Goal: Task Accomplishment & Management: Complete application form

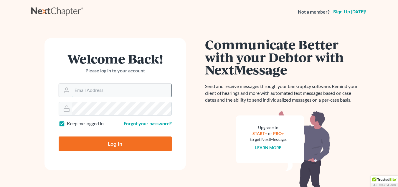
click at [103, 93] on input "Email Address" at bounding box center [121, 90] width 99 height 13
type input "wcpesq@verizon.net"
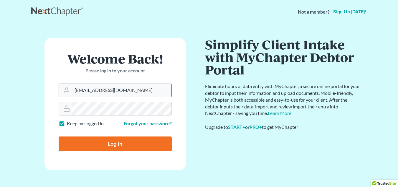
click at [59, 136] on input "Log In" at bounding box center [115, 143] width 113 height 15
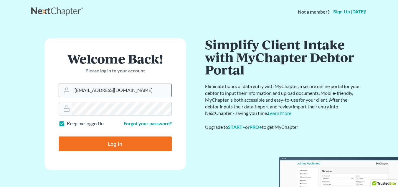
type input "Thinking..."
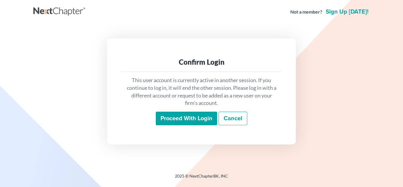
click at [184, 121] on input "Proceed with login" at bounding box center [186, 118] width 61 height 14
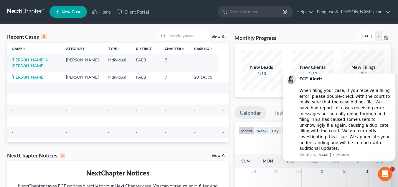
click at [17, 61] on link "[PERSON_NAME] & [PERSON_NAME]" at bounding box center [30, 62] width 37 height 11
select select "9"
select select "0"
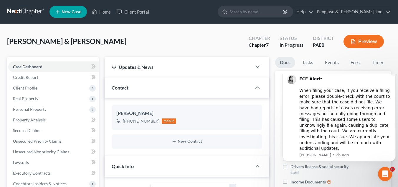
click at [394, 73] on icon "Dismiss notification" at bounding box center [394, 71] width 3 height 3
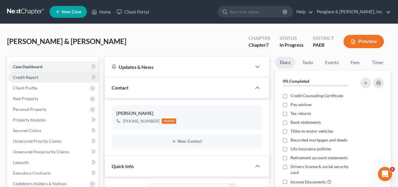
click at [31, 77] on span "Credit Report" at bounding box center [25, 77] width 25 height 5
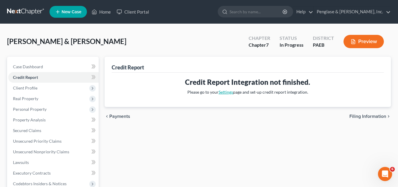
click at [224, 92] on link "Settings" at bounding box center [226, 91] width 14 height 5
select select "39"
click at [33, 89] on span "Client Profile" at bounding box center [25, 87] width 24 height 5
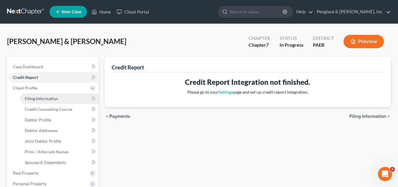
click at [42, 99] on span "Filing Information" at bounding box center [41, 98] width 33 height 5
select select "1"
select select "0"
select select "39"
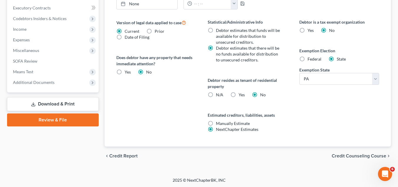
scroll to position [240, 0]
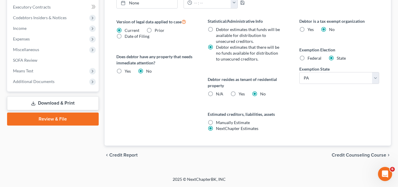
click at [357, 152] on span "Credit Counseling Course" at bounding box center [359, 154] width 55 height 5
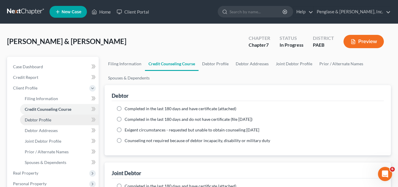
click at [39, 119] on span "Debtor Profile" at bounding box center [38, 119] width 27 height 5
select select "1"
select select "3"
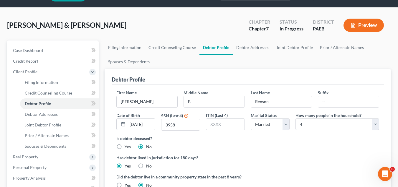
scroll to position [29, 0]
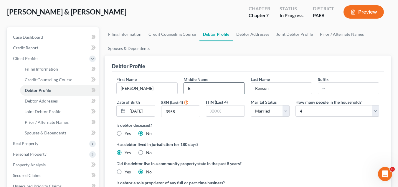
click at [195, 88] on input "B" at bounding box center [214, 88] width 61 height 11
type input "[PERSON_NAME]"
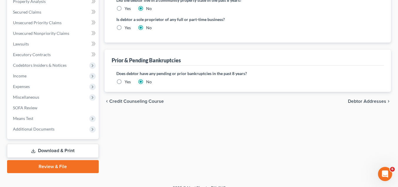
scroll to position [201, 0]
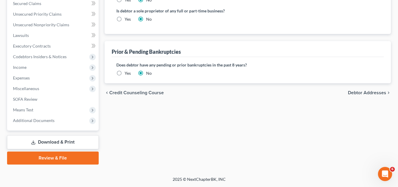
click at [366, 93] on span "Debtor Addresses" at bounding box center [367, 92] width 38 height 5
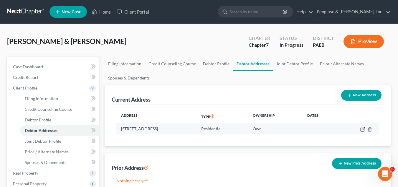
click at [363, 130] on icon "button" at bounding box center [362, 129] width 5 height 5
select select "39"
select select "8"
select select "0"
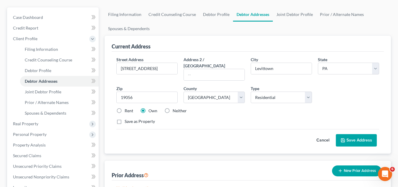
scroll to position [59, 0]
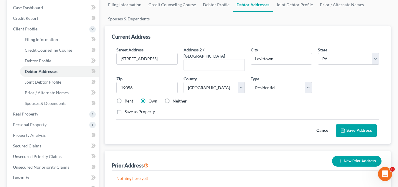
click at [125, 108] on label "Save as Property" at bounding box center [140, 111] width 30 height 6
click at [127, 108] on input "Save as Property" at bounding box center [129, 110] width 4 height 4
checkbox input "true"
click at [351, 124] on button "Save Address" at bounding box center [356, 130] width 41 height 12
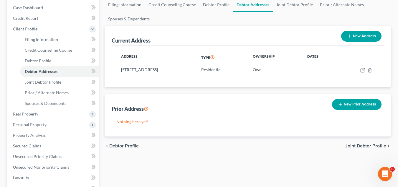
click at [358, 102] on button "New Prior Address" at bounding box center [357, 104] width 50 height 11
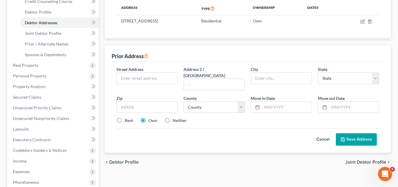
scroll to position [118, 0]
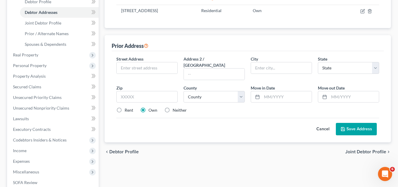
click at [325, 123] on button "Cancel" at bounding box center [323, 129] width 26 height 12
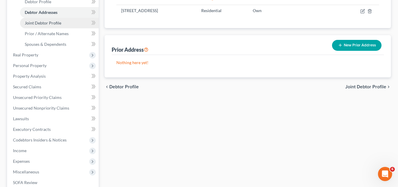
click at [39, 22] on span "Joint Debtor Profile" at bounding box center [43, 22] width 37 height 5
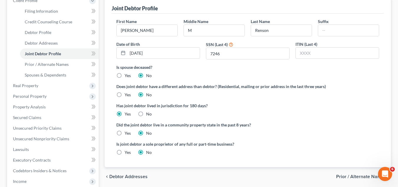
scroll to position [59, 0]
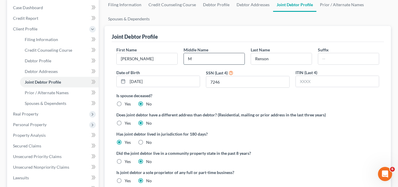
click at [206, 60] on input "M" at bounding box center [214, 58] width 61 height 11
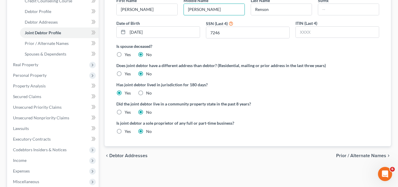
scroll to position [118, 0]
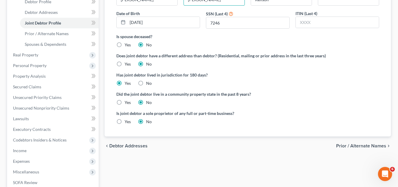
type input "[PERSON_NAME]"
click at [369, 147] on span "Prior / Alternate Names" at bounding box center [361, 145] width 50 height 5
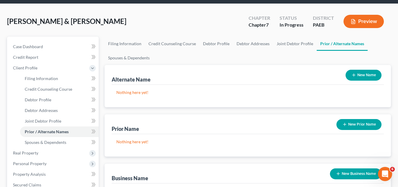
scroll to position [29, 0]
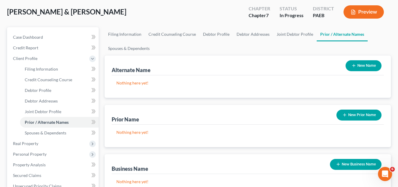
click at [359, 114] on button "New Prior Name" at bounding box center [359, 114] width 45 height 11
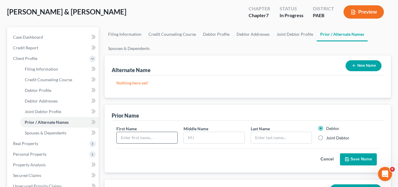
click at [146, 138] on input "text" at bounding box center [147, 137] width 61 height 11
type input "[PERSON_NAME]"
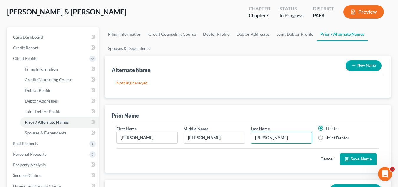
type input "[PERSON_NAME]"
click at [326, 139] on label "Joint Debtor" at bounding box center [337, 138] width 23 height 6
click at [329, 139] on input "Joint Debtor" at bounding box center [331, 137] width 4 height 4
radio input "true"
radio input "false"
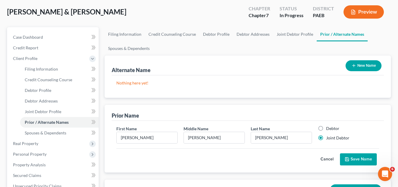
click at [360, 159] on button "Save Name" at bounding box center [358, 159] width 37 height 12
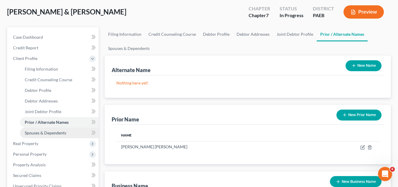
click at [45, 132] on span "Spouses & Dependents" at bounding box center [46, 132] width 42 height 5
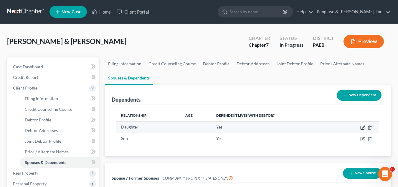
click at [362, 127] on icon "button" at bounding box center [363, 126] width 3 height 3
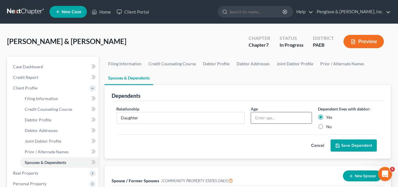
click at [266, 117] on input "text" at bounding box center [281, 117] width 61 height 11
type input "14"
click at [348, 144] on button "Save Dependent" at bounding box center [354, 145] width 46 height 12
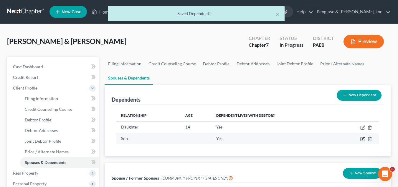
click at [362, 137] on icon "button" at bounding box center [362, 138] width 5 height 5
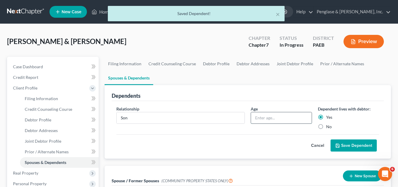
click at [270, 116] on input "text" at bounding box center [281, 117] width 61 height 11
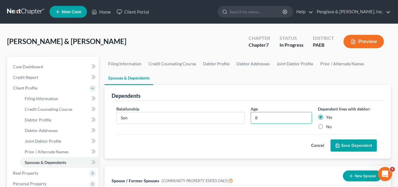
type input "8"
click at [362, 145] on button "Save Dependent" at bounding box center [354, 145] width 46 height 12
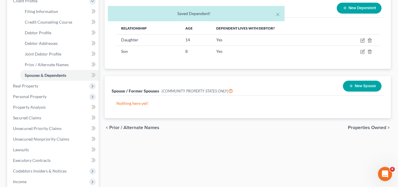
scroll to position [88, 0]
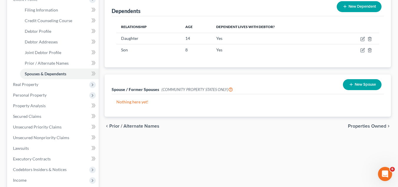
click at [369, 127] on span "Properties Owned" at bounding box center [367, 125] width 38 height 5
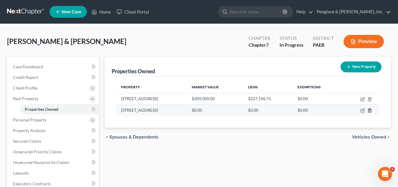
click at [370, 111] on icon "button" at bounding box center [369, 110] width 5 height 5
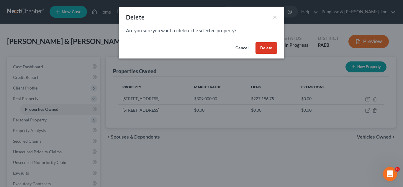
click at [262, 48] on button "Delete" at bounding box center [266, 48] width 22 height 12
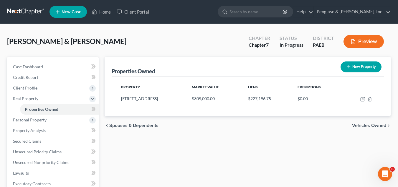
click at [362, 124] on span "Vehicles Owned" at bounding box center [369, 125] width 34 height 5
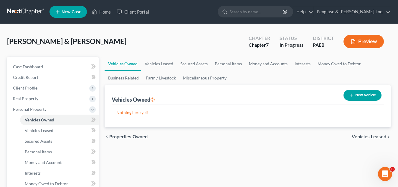
click at [362, 93] on button "New Vehicle" at bounding box center [363, 95] width 38 height 11
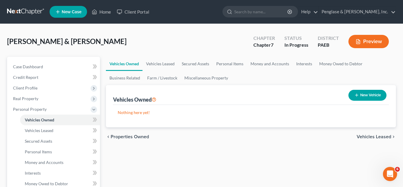
select select "0"
select select "2"
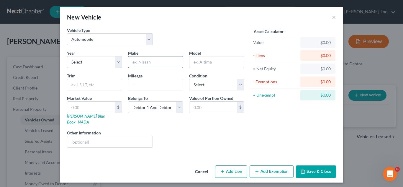
click at [140, 63] on input "text" at bounding box center [155, 61] width 55 height 11
click at [120, 62] on select "Select 2026 2025 2024 2023 2022 2021 2020 2019 2018 2017 2016 2015 2014 2013 20…" at bounding box center [94, 62] width 55 height 12
select select "9"
click at [67, 56] on select "Select 2026 2025 2024 2023 2022 2021 2020 2019 2018 2017 2016 2015 2014 2013 20…" at bounding box center [94, 62] width 55 height 12
click at [150, 60] on input "text" at bounding box center [155, 61] width 55 height 11
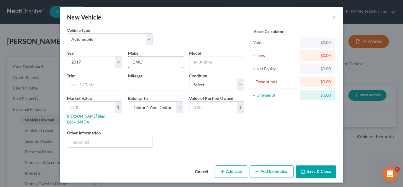
type input "GMC"
type input "Acadia"
click at [142, 85] on input "text" at bounding box center [155, 84] width 55 height 11
type input "100500"
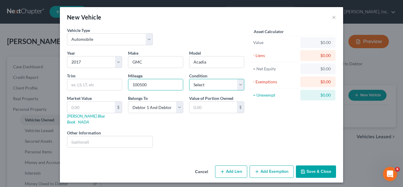
click at [204, 85] on select "Select Excellent Very Good Good Fair Poor" at bounding box center [216, 85] width 55 height 12
select select "2"
click at [189, 79] on select "Select Excellent Very Good Good Fair Poor" at bounding box center [216, 85] width 55 height 12
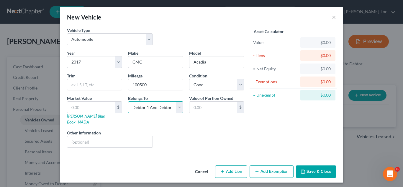
click at [178, 106] on select "Select Debtor 1 Only Debtor 2 Only Debtor 1 And Debtor 2 Only At Least One Of T…" at bounding box center [155, 107] width 55 height 12
select select "0"
click at [128, 101] on select "Select Debtor 1 Only Debtor 2 Only Debtor 1 And Debtor 2 Only At Least One Of T…" at bounding box center [155, 107] width 55 height 12
click at [236, 165] on button "Add Lien" at bounding box center [231, 171] width 32 height 12
select select "0"
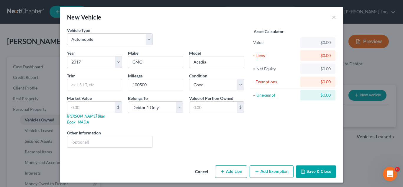
select select "0"
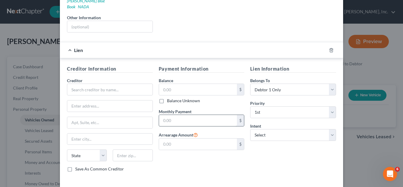
scroll to position [118, 0]
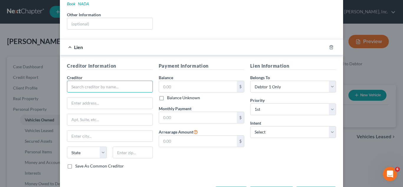
click at [91, 81] on input "text" at bounding box center [110, 86] width 86 height 12
type input "Inspire Federal Credit Union"
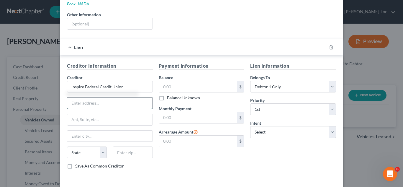
click at [77, 99] on input "text" at bounding box center [109, 102] width 85 height 11
type input "[STREET_ADDRESS]"
click at [74, 130] on input "text" at bounding box center [109, 135] width 85 height 11
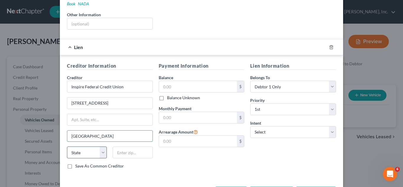
type input "[GEOGRAPHIC_DATA]"
click at [100, 147] on select "State [US_STATE] AK AR AZ CA CO CT DE DC [GEOGRAPHIC_DATA] [GEOGRAPHIC_DATA] GU…" at bounding box center [87, 152] width 40 height 12
select select "39"
click at [67, 146] on select "State [US_STATE] AK AR AZ CA CO CT DE DC [GEOGRAPHIC_DATA] [GEOGRAPHIC_DATA] GU…" at bounding box center [87, 152] width 40 height 12
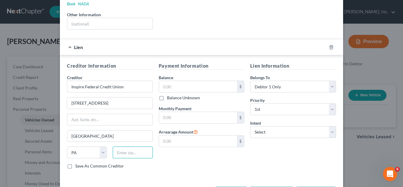
click at [119, 148] on input "text" at bounding box center [133, 152] width 40 height 12
type input "18940"
click at [291, 126] on select "Select Surrender Redeem Reaffirm Avoid Other" at bounding box center [293, 132] width 86 height 12
select select "2"
click at [250, 126] on select "Select Surrender Redeem Reaffirm Avoid Other" at bounding box center [293, 132] width 86 height 12
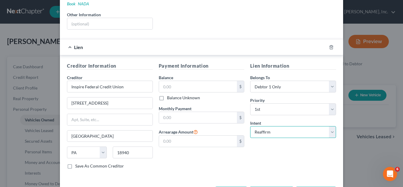
scroll to position [136, 0]
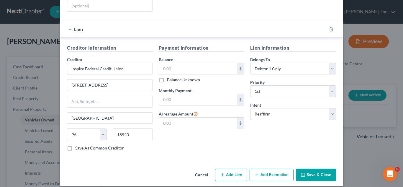
click at [311, 168] on button "Save & Close" at bounding box center [316, 174] width 40 height 12
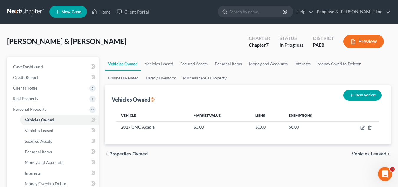
click at [370, 91] on button "New Vehicle" at bounding box center [363, 95] width 38 height 11
select select "0"
select select "2"
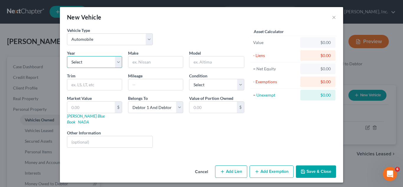
click at [104, 61] on select "Select 2026 2025 2024 2023 2022 2021 2020 2019 2018 2017 2016 2015 2014 2013 20…" at bounding box center [94, 62] width 55 height 12
select select "4"
click at [67, 56] on select "Select 2026 2025 2024 2023 2022 2021 2020 2019 2018 2017 2016 2015 2014 2013 20…" at bounding box center [94, 62] width 55 height 12
click at [146, 62] on input "text" at bounding box center [155, 61] width 55 height 11
type input "Chevrolet"
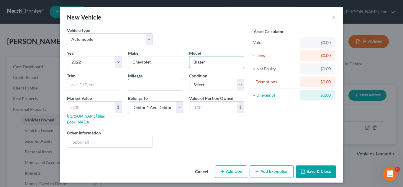
type input "Blazer"
click at [136, 85] on input "text" at bounding box center [155, 84] width 55 height 11
type input "36000"
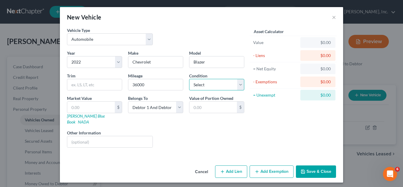
click at [223, 87] on select "Select Excellent Very Good Good Fair Poor" at bounding box center [216, 85] width 55 height 12
select select "1"
click at [189, 79] on select "Select Excellent Very Good Good Fair Poor" at bounding box center [216, 85] width 55 height 12
click at [160, 108] on select "Select Debtor 1 Only Debtor 2 Only Debtor 1 And Debtor 2 Only At Least One Of T…" at bounding box center [155, 107] width 55 height 12
select select "1"
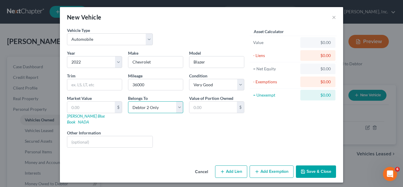
click at [128, 101] on select "Select Debtor 1 Only Debtor 2 Only Debtor 1 And Debtor 2 Only At Least One Of T…" at bounding box center [155, 107] width 55 height 12
click at [230, 167] on button "Add Lien" at bounding box center [231, 171] width 32 height 12
select select "1"
select select "0"
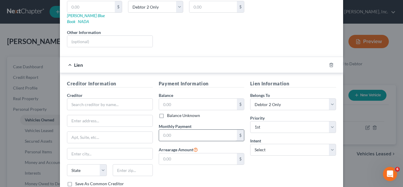
scroll to position [118, 0]
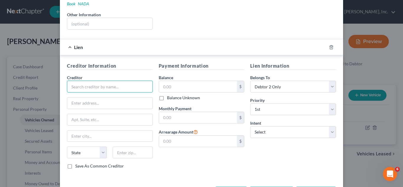
click at [105, 81] on input "text" at bounding box center [110, 86] width 86 height 12
type input "Santander Bank"
click at [169, 81] on input "text" at bounding box center [198, 86] width 78 height 11
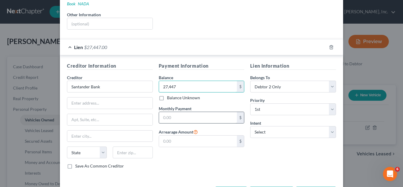
type input "27,447"
click at [184, 113] on input "text" at bounding box center [198, 117] width 78 height 11
type input "644"
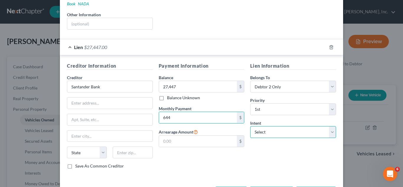
click at [289, 129] on select "Select Surrender Redeem Reaffirm Avoid Other" at bounding box center [293, 132] width 86 height 12
select select "2"
click at [250, 126] on select "Select Surrender Redeem Reaffirm Avoid Other" at bounding box center [293, 132] width 86 height 12
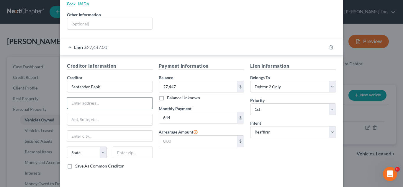
click at [80, 97] on input "text" at bounding box center [109, 102] width 85 height 11
type input "P.O. Box 660633"
click at [81, 131] on input "text" at bounding box center [109, 135] width 85 height 11
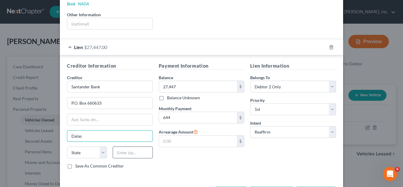
type input "Dalas"
click at [121, 149] on input "text" at bounding box center [133, 152] width 40 height 12
type input "75266"
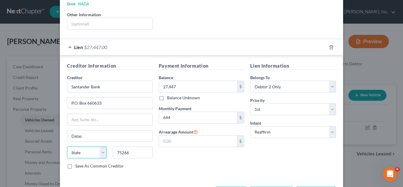
click at [79, 147] on select "State [US_STATE] AK AR AZ CA CO CT DE DC [GEOGRAPHIC_DATA] [GEOGRAPHIC_DATA] GU…" at bounding box center [87, 152] width 40 height 12
type input "[GEOGRAPHIC_DATA]"
select select "45"
click at [67, 146] on select "State [US_STATE] AK AR AZ CA CO CT DE DC [GEOGRAPHIC_DATA] [GEOGRAPHIC_DATA] GU…" at bounding box center [87, 152] width 40 height 12
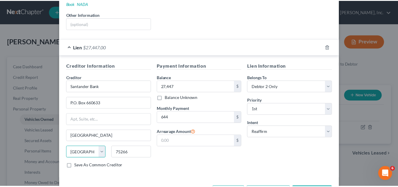
scroll to position [136, 0]
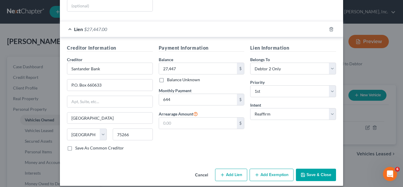
click at [313, 168] on button "Save & Close" at bounding box center [316, 174] width 40 height 12
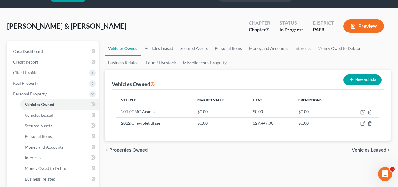
scroll to position [29, 0]
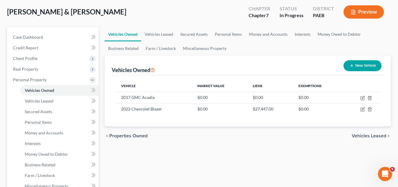
click at [372, 135] on span "Vehicles Leased" at bounding box center [369, 135] width 34 height 5
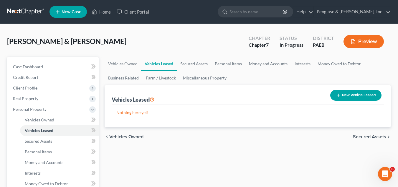
click at [372, 135] on span "Secured Assets" at bounding box center [369, 136] width 33 height 5
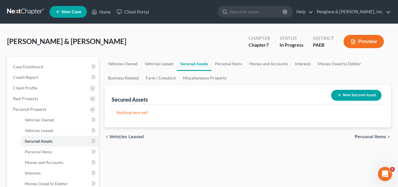
click at [373, 137] on span "Personal Items" at bounding box center [371, 136] width 32 height 5
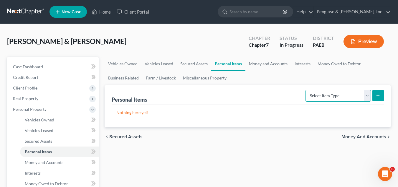
click at [367, 97] on select "Select Item Type Clothing Collectibles Of Value Electronics Firearms Household …" at bounding box center [338, 96] width 65 height 12
select select "clothing"
click at [306, 90] on select "Select Item Type Clothing Collectibles Of Value Electronics Firearms Household …" at bounding box center [338, 96] width 65 height 12
click at [378, 95] on line "submit" at bounding box center [378, 95] width 0 height 3
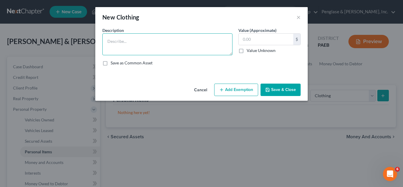
click at [127, 42] on textarea at bounding box center [167, 44] width 130 height 22
type textarea "Clothing items for 4 household members"
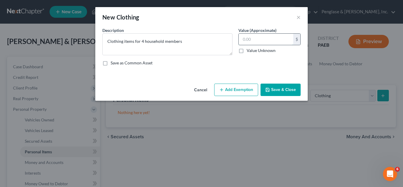
click at [258, 41] on input "text" at bounding box center [265, 39] width 55 height 11
type input "1,000"
click at [282, 90] on button "Save & Close" at bounding box center [280, 89] width 40 height 12
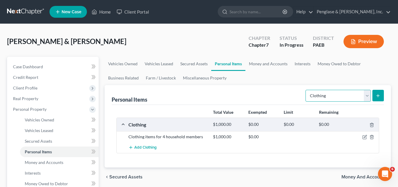
click at [367, 94] on select "Select Item Type Clothing Collectibles Of Value Electronics Firearms Household …" at bounding box center [338, 96] width 65 height 12
select select "firearms"
click at [306, 90] on select "Select Item Type Clothing Collectibles Of Value Electronics Firearms Household …" at bounding box center [338, 96] width 65 height 12
click at [379, 94] on icon "submit" at bounding box center [378, 95] width 5 height 5
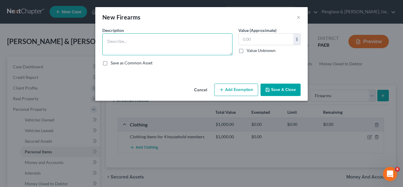
click at [121, 43] on textarea at bounding box center [167, 44] width 130 height 22
type textarea "One handgun, two rifles"
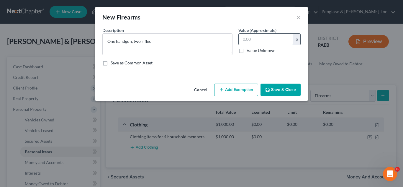
click at [248, 40] on input "text" at bounding box center [265, 39] width 55 height 11
type input "800"
click at [279, 88] on button "Save & Close" at bounding box center [280, 89] width 40 height 12
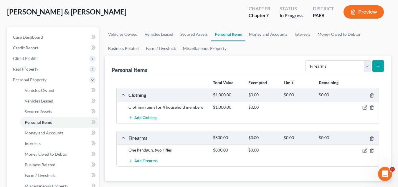
scroll to position [59, 0]
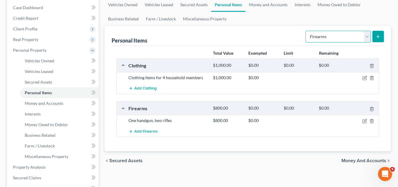
click at [369, 37] on select "Select Item Type Clothing Collectibles Of Value Electronics Firearms Household …" at bounding box center [338, 37] width 65 height 12
select select "electronics"
click at [306, 31] on select "Select Item Type Clothing Collectibles Of Value Electronics Firearms Household …" at bounding box center [338, 37] width 65 height 12
click at [377, 36] on icon "submit" at bounding box center [378, 36] width 5 height 5
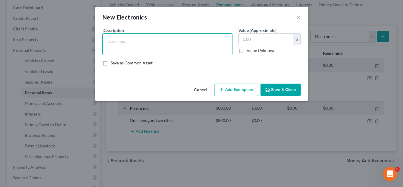
click at [128, 45] on textarea at bounding box center [167, 44] width 130 height 22
type textarea "Household electronics, cell phones"
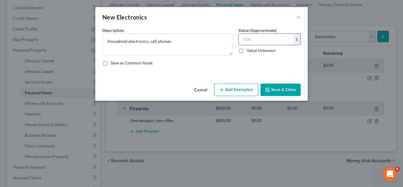
click at [266, 39] on input "text" at bounding box center [265, 39] width 55 height 11
type input "3"
type input "500"
click at [284, 87] on button "Save & Close" at bounding box center [280, 89] width 40 height 12
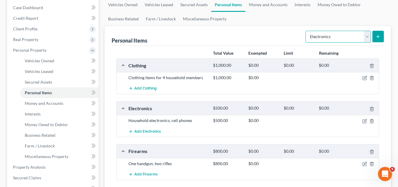
click at [368, 38] on select "Select Item Type Clothing Collectibles Of Value Electronics Firearms Household …" at bounding box center [338, 37] width 65 height 12
select select "pets"
click at [306, 31] on select "Select Item Type Clothing Collectibles Of Value Electronics Firearms Household …" at bounding box center [338, 37] width 65 height 12
click at [378, 34] on icon "submit" at bounding box center [378, 36] width 5 height 5
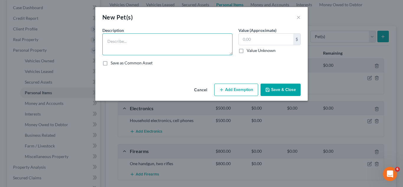
click at [113, 44] on textarea at bounding box center [167, 44] width 130 height 22
type textarea "Mutt"
click at [260, 39] on input "text" at bounding box center [265, 39] width 55 height 11
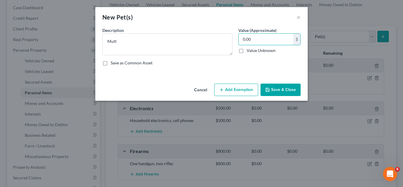
type input "0.00"
click at [286, 87] on button "Save & Close" at bounding box center [280, 89] width 40 height 12
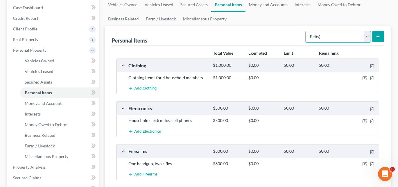
click at [367, 37] on select "Select Item Type Clothing Collectibles Of Value Electronics Firearms Household …" at bounding box center [338, 37] width 65 height 12
select select "sports_and_hobby_equipment"
click at [306, 31] on select "Select Item Type Clothing Collectibles Of Value Electronics Firearms Household …" at bounding box center [338, 37] width 65 height 12
click at [377, 37] on icon "submit" at bounding box center [378, 36] width 5 height 5
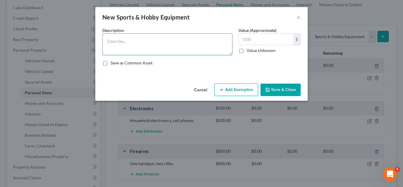
click at [138, 49] on textarea at bounding box center [167, 44] width 130 height 22
type textarea "Children's sports equipment"
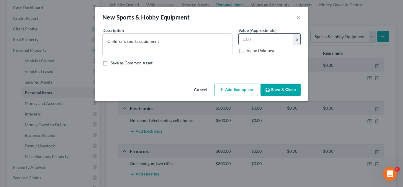
click at [253, 39] on input "text" at bounding box center [265, 39] width 55 height 11
type input "100"
click at [283, 87] on button "Save & Close" at bounding box center [280, 89] width 40 height 12
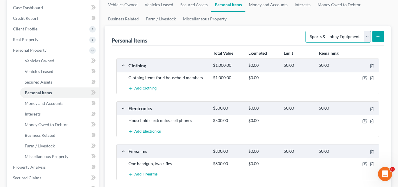
click at [368, 37] on select "Select Item Type Clothing Collectibles Of Value Electronics Firearms Household …" at bounding box center [338, 37] width 65 height 12
select select "household_goods"
click at [306, 31] on select "Select Item Type Clothing Collectibles Of Value Electronics Firearms Household …" at bounding box center [338, 37] width 65 height 12
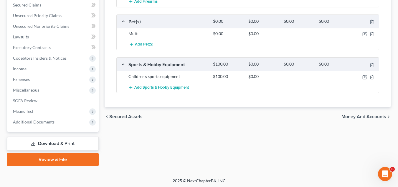
scroll to position [233, 0]
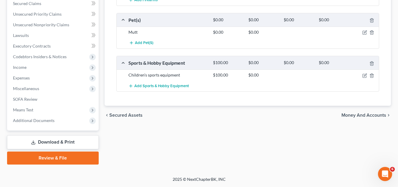
click at [371, 117] on span "Money and Accounts" at bounding box center [364, 115] width 45 height 5
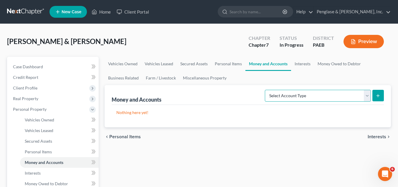
click at [360, 93] on select "Select Account Type Brokerage Cash on Hand Certificates of Deposit Checking Acc…" at bounding box center [318, 96] width 106 height 12
select select "checking"
click at [266, 90] on select "Select Account Type Brokerage Cash on Hand Certificates of Deposit Checking Acc…" at bounding box center [318, 96] width 106 height 12
click at [380, 94] on icon "submit" at bounding box center [378, 95] width 5 height 5
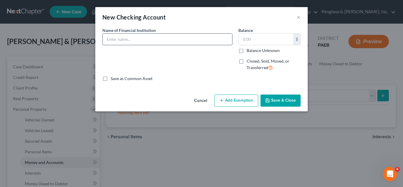
click at [131, 39] on input "text" at bounding box center [167, 39] width 129 height 11
type input "Inspire Federal Credit Union"
click at [259, 39] on input "text" at bounding box center [265, 39] width 55 height 11
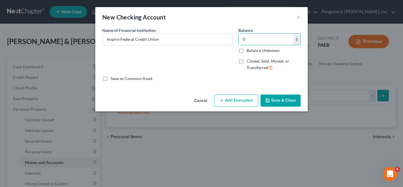
type input "0"
click at [282, 99] on button "Save & Close" at bounding box center [280, 100] width 40 height 12
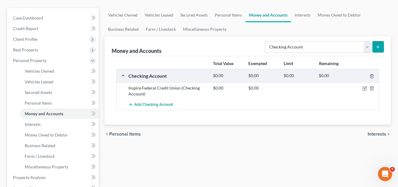
scroll to position [59, 0]
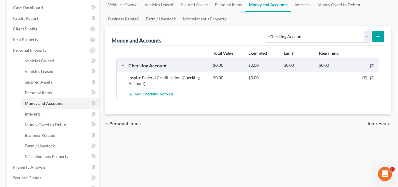
click at [380, 36] on icon "submit" at bounding box center [378, 36] width 5 height 5
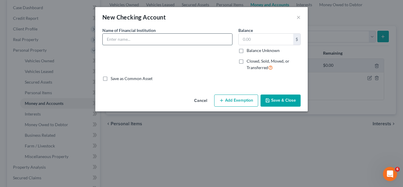
click at [119, 40] on input "text" at bounding box center [167, 39] width 129 height 11
type input "Police and Fire Credit Union"
click at [256, 39] on input "text" at bounding box center [265, 39] width 55 height 11
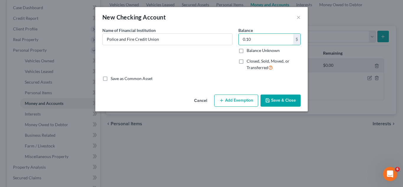
type input "0.10"
click at [287, 100] on button "Save & Close" at bounding box center [280, 100] width 40 height 12
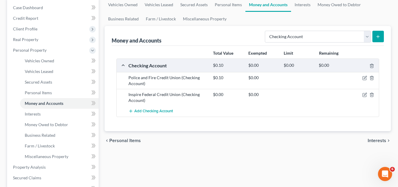
click at [378, 36] on line "submit" at bounding box center [378, 36] width 0 height 3
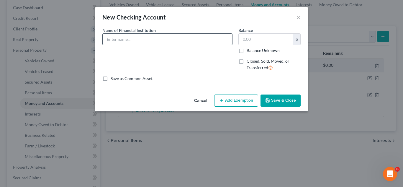
click at [135, 40] on input "text" at bounding box center [167, 39] width 129 height 11
type input "Capital One"
click at [268, 38] on input "text" at bounding box center [265, 39] width 55 height 11
type input "0"
click at [276, 100] on button "Save & Close" at bounding box center [280, 100] width 40 height 12
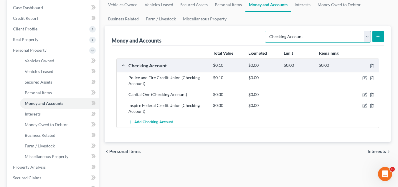
click at [366, 37] on select "Select Account Type Brokerage Cash on Hand Certificates of Deposit Checking Acc…" at bounding box center [318, 37] width 106 height 12
select select "savings"
click at [266, 31] on select "Select Account Type Brokerage Cash on Hand Certificates of Deposit Checking Acc…" at bounding box center [318, 37] width 106 height 12
click at [379, 35] on icon "submit" at bounding box center [378, 36] width 5 height 5
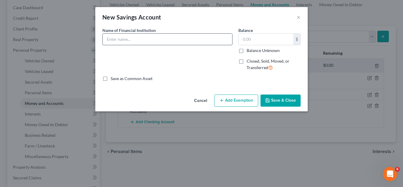
click at [121, 40] on input "text" at bounding box center [167, 39] width 129 height 11
type input "Inspire Federal Credit Union"
click at [266, 42] on input "text" at bounding box center [265, 39] width 55 height 11
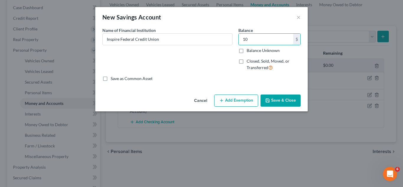
type input "10"
click at [269, 100] on icon "button" at bounding box center [267, 100] width 5 height 5
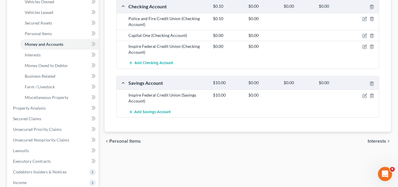
scroll to position [88, 0]
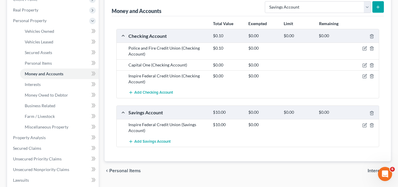
click at [379, 7] on icon "submit" at bounding box center [378, 7] width 5 height 5
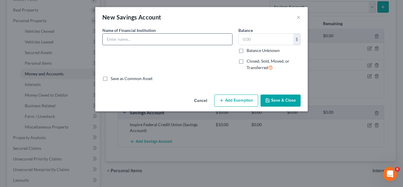
click at [136, 39] on input "text" at bounding box center [167, 39] width 129 height 11
type input "Cash App"
click at [264, 38] on input "text" at bounding box center [265, 39] width 55 height 11
type input "0"
click at [282, 99] on button "Save & Close" at bounding box center [280, 100] width 40 height 12
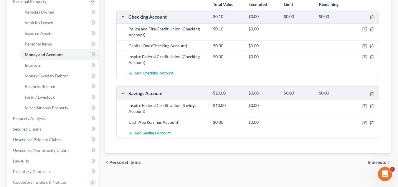
scroll to position [118, 0]
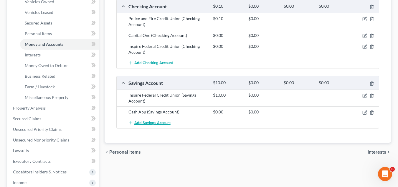
click at [144, 123] on span "Add Savings Account" at bounding box center [152, 122] width 36 height 5
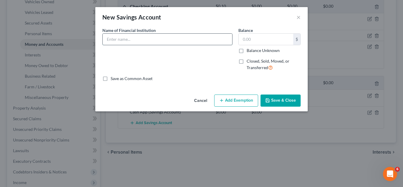
click at [134, 41] on input "text" at bounding box center [167, 39] width 129 height 11
type input "Police and Fire Credit Union"
click at [251, 40] on input "text" at bounding box center [265, 39] width 55 height 11
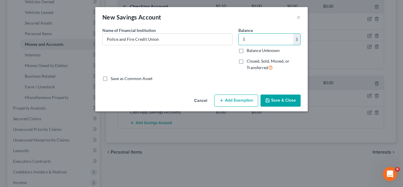
type input "5"
click at [278, 99] on button "Save & Close" at bounding box center [280, 100] width 40 height 12
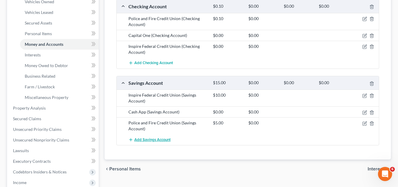
click at [155, 140] on span "Add Savings Account" at bounding box center [152, 139] width 36 height 5
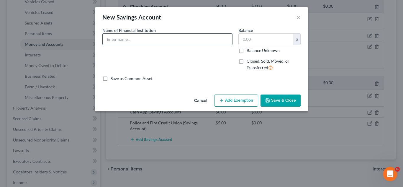
click at [125, 42] on input "text" at bounding box center [167, 39] width 129 height 11
type input "Police and Fire Credit Union"
click at [248, 37] on input "text" at bounding box center [265, 39] width 55 height 11
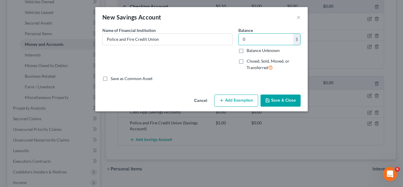
type input "0"
click at [275, 98] on button "Save & Close" at bounding box center [280, 100] width 40 height 12
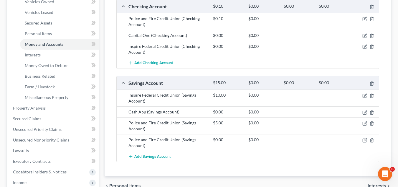
click at [148, 156] on span "Add Savings Account" at bounding box center [152, 156] width 36 height 5
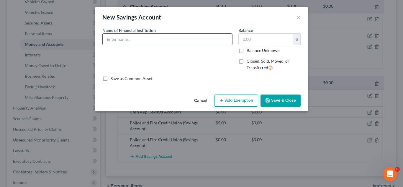
click at [135, 39] on input "text" at bounding box center [167, 39] width 129 height 11
type input "Capital One"
click at [253, 39] on input "text" at bounding box center [265, 39] width 55 height 11
type input "0"
click at [274, 103] on button "Save & Close" at bounding box center [280, 100] width 40 height 12
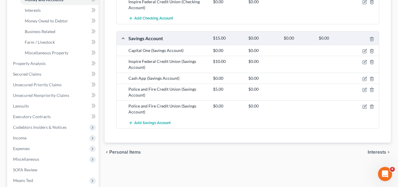
scroll to position [177, 0]
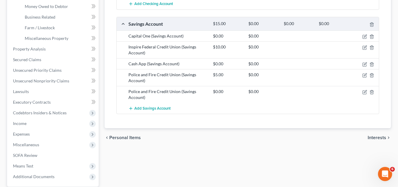
click at [376, 138] on span "Interests" at bounding box center [377, 137] width 19 height 5
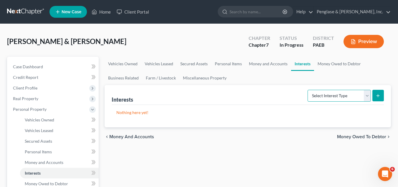
click at [367, 95] on select "Select Interest Type 401K Annuity Bond Education IRA Government Bond Government…" at bounding box center [339, 96] width 63 height 12
select select "401k"
click at [308, 90] on select "Select Interest Type 401K Annuity Bond Education IRA Government Bond Government…" at bounding box center [339, 96] width 63 height 12
click at [380, 97] on icon "submit" at bounding box center [378, 95] width 5 height 5
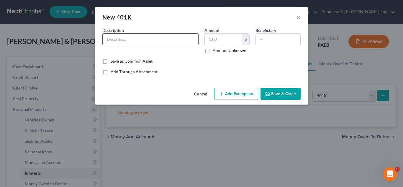
click at [129, 40] on input "text" at bounding box center [150, 39] width 95 height 11
click at [188, 40] on input "[PERSON_NAME]'s [US_STATE] State Employee" at bounding box center [150, 39] width 95 height 11
type input "[PERSON_NAME]'s [US_STATE] State Employee 401k"
click at [226, 39] on input "text" at bounding box center [223, 39] width 37 height 11
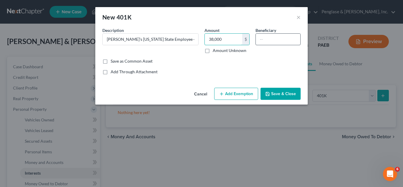
type input "38,000"
click at [266, 39] on input "text" at bounding box center [277, 39] width 44 height 11
type input "[PERSON_NAME]"
click at [285, 93] on button "Save & Close" at bounding box center [280, 94] width 40 height 12
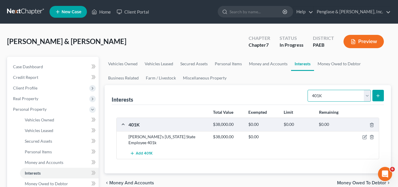
click at [367, 96] on select "Select Interest Type 401K Annuity Bond Education IRA Government Bond Government…" at bounding box center [339, 96] width 63 height 12
select select "government_pension_plan"
click at [308, 90] on select "Select Interest Type 401K Annuity Bond Education IRA Government Bond Government…" at bounding box center [339, 96] width 63 height 12
click at [378, 93] on icon "submit" at bounding box center [378, 95] width 5 height 5
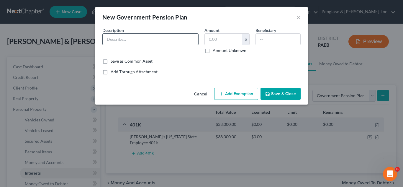
click at [125, 39] on input "text" at bounding box center [150, 39] width 95 height 11
type input "[PERSON_NAME]'s [US_STATE] State Employee Pension"
click at [271, 39] on input "text" at bounding box center [277, 39] width 44 height 11
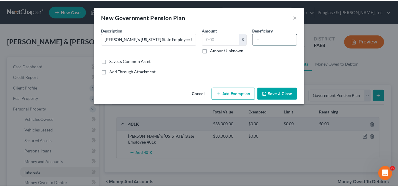
scroll to position [0, 0]
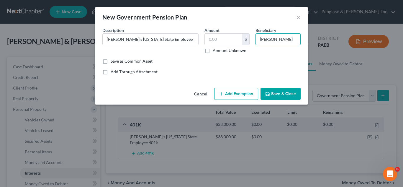
type input "[PERSON_NAME]"
click at [279, 93] on button "Save & Close" at bounding box center [280, 94] width 40 height 12
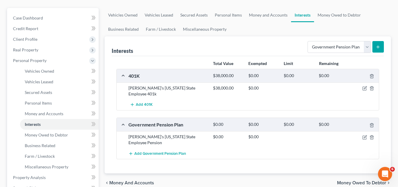
scroll to position [59, 0]
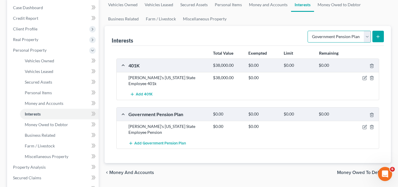
click at [365, 37] on select "Select Interest Type 401K Annuity Bond Education IRA Government Bond Government…" at bounding box center [339, 37] width 63 height 12
select select "unincorporated_business"
click at [308, 31] on select "Select Interest Type 401K Annuity Bond Education IRA Government Bond Government…" at bounding box center [339, 37] width 63 height 12
click at [380, 36] on icon "submit" at bounding box center [378, 36] width 5 height 5
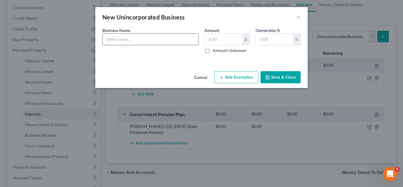
click at [129, 37] on input "text" at bounding box center [150, 39] width 95 height 11
type input "Rescue Relief CPR LLC"
click at [230, 40] on input "text" at bounding box center [223, 39] width 37 height 11
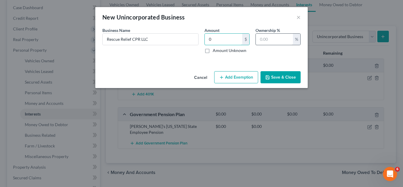
type input "0"
click at [283, 39] on input "text" at bounding box center [273, 39] width 37 height 11
type input "100"
click at [276, 77] on button "Save & Close" at bounding box center [280, 77] width 40 height 12
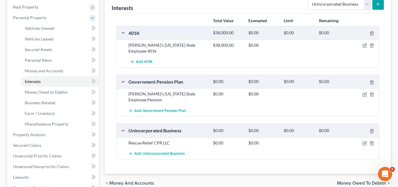
scroll to position [88, 0]
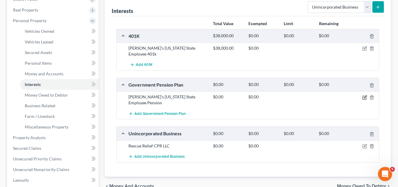
click at [364, 97] on icon "button" at bounding box center [364, 97] width 5 height 5
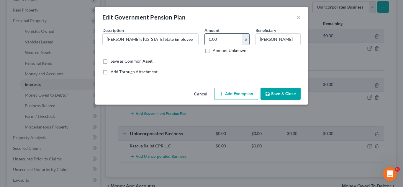
click at [209, 39] on input "0.00" at bounding box center [223, 39] width 37 height 11
type input "16,152.11"
click at [275, 92] on button "Save & Close" at bounding box center [280, 94] width 40 height 12
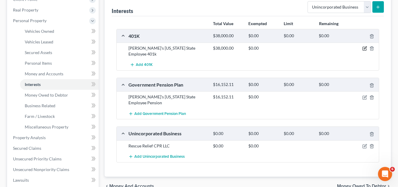
click at [364, 48] on icon "button" at bounding box center [364, 48] width 5 height 5
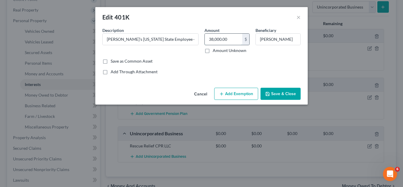
click at [233, 41] on input "38,000.00" at bounding box center [223, 39] width 37 height 11
click at [229, 39] on input "38,000.00" at bounding box center [223, 39] width 37 height 11
type input "39,050.09"
click at [282, 91] on button "Save & Close" at bounding box center [280, 94] width 40 height 12
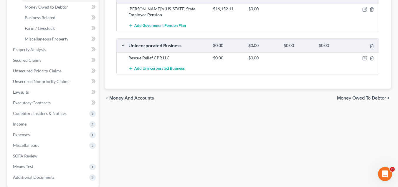
scroll to position [177, 0]
click at [360, 96] on span "Money Owed to Debtor" at bounding box center [361, 97] width 49 height 5
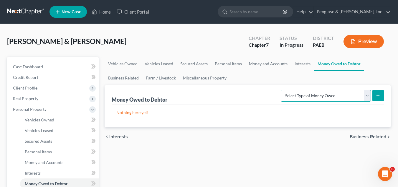
click at [368, 96] on select "Select Type of Money Owed Accounts Receivable Alimony Child Support Claims Agai…" at bounding box center [326, 96] width 90 height 12
click at [379, 135] on span "Business Related" at bounding box center [368, 136] width 37 height 5
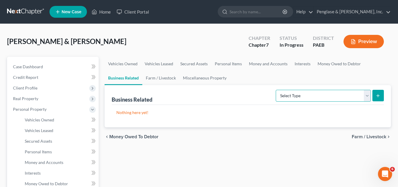
click at [369, 95] on select "Select Type Customer Lists Franchises Inventory Licenses Machinery Office Equip…" at bounding box center [323, 96] width 95 height 12
select select "other_business_related_property_not_listed"
click at [276, 90] on select "Select Type Customer Lists Franchises Inventory Licenses Machinery Office Equip…" at bounding box center [323, 96] width 95 height 12
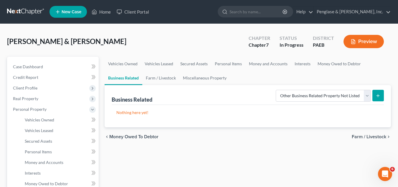
click at [376, 96] on icon "submit" at bounding box center [378, 95] width 5 height 5
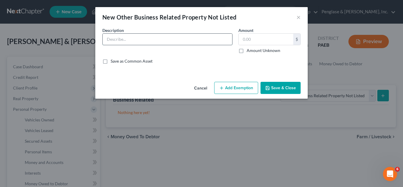
click at [113, 39] on input "text" at bounding box center [167, 39] width 129 height 11
type input "CPR Education and training equipment"
click at [248, 37] on input "text" at bounding box center [265, 39] width 55 height 11
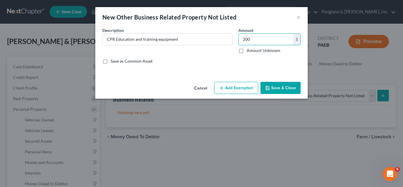
type input "200"
click at [286, 88] on button "Save & Close" at bounding box center [280, 88] width 40 height 12
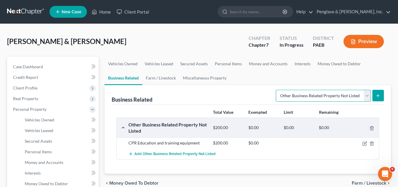
click at [367, 97] on select "Select Type Customer Lists Franchises Inventory Licenses Machinery Office Equip…" at bounding box center [323, 96] width 95 height 12
click at [250, 166] on div "Total Value Exempted Limit Remaining Other Business Related Property Not Listed…" at bounding box center [248, 139] width 272 height 69
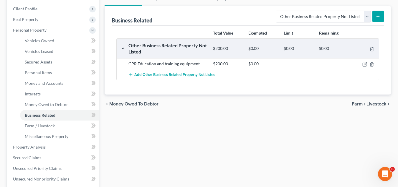
scroll to position [88, 0]
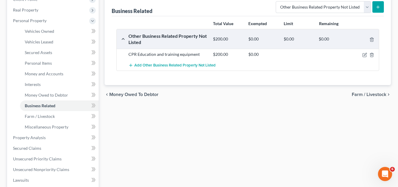
click at [374, 94] on span "Farm / Livestock" at bounding box center [369, 94] width 34 height 5
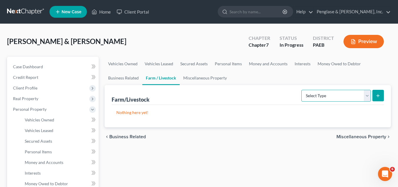
click at [368, 95] on select "Select Type Animals & Livestock Crops: Growing or Harvested Farming Equipment F…" at bounding box center [336, 96] width 70 height 12
click at [358, 136] on span "Miscellaneous Property" at bounding box center [362, 136] width 50 height 5
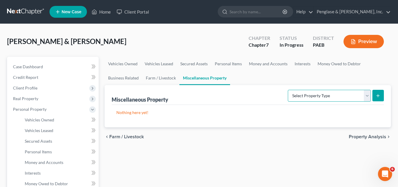
click at [368, 93] on select "Select Property Type Assigned for Creditor Benefit [DATE] Holding for Another N…" at bounding box center [329, 96] width 83 height 12
click at [366, 135] on span "Property Analysis" at bounding box center [367, 136] width 37 height 5
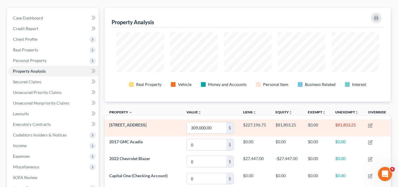
scroll to position [59, 0]
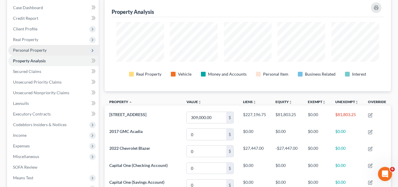
click at [34, 50] on span "Personal Property" at bounding box center [30, 49] width 34 height 5
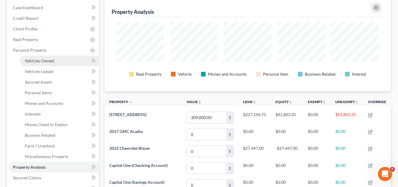
click at [39, 60] on span "Vehicles Owned" at bounding box center [39, 60] width 29 height 5
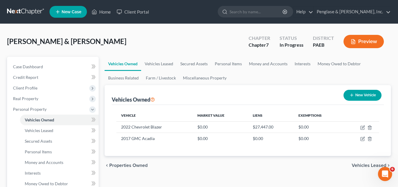
click at [363, 93] on button "New Vehicle" at bounding box center [363, 95] width 38 height 11
select select "0"
select select "2"
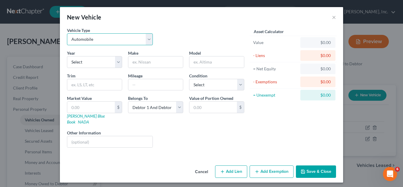
click at [148, 38] on select "Select Automobile Truck Trailer Watercraft Aircraft Motor Home Atv Other Vehicle" at bounding box center [110, 39] width 86 height 12
select select "7"
click at [67, 33] on select "Select Automobile Truck Trailer Watercraft Aircraft Motor Home Atv Other Vehicle" at bounding box center [110, 39] width 86 height 12
click at [105, 63] on select "Select 2026 2025 2024 2023 2022 2021 2020 2019 2018 2017 2016 2015 2014 2013 20…" at bounding box center [94, 62] width 55 height 12
select select "19"
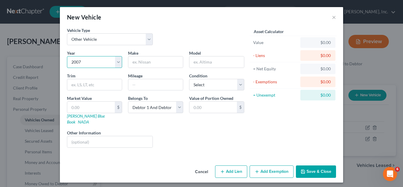
click at [67, 56] on select "Select 2026 2025 2024 2023 2022 2021 2020 2019 2018 2017 2016 2015 2014 2013 20…" at bounding box center [94, 62] width 55 height 12
click at [144, 64] on input "text" at bounding box center [155, 61] width 55 height 11
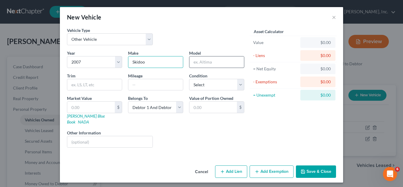
type input "Skidoo"
click at [209, 61] on input "text" at bounding box center [216, 61] width 55 height 11
type input "Mach Z"
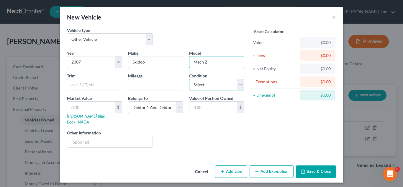
click at [239, 84] on select "Select Excellent Very Good Good Fair Poor" at bounding box center [216, 85] width 55 height 12
select select "2"
click at [189, 79] on select "Select Excellent Very Good Good Fair Poor" at bounding box center [216, 85] width 55 height 12
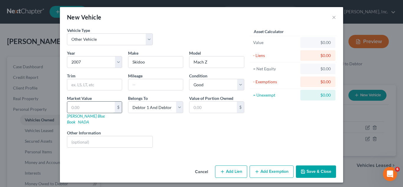
click at [83, 107] on input "text" at bounding box center [90, 106] width 47 height 11
type input "8"
type input "8.00"
type input "80"
type input "80.00"
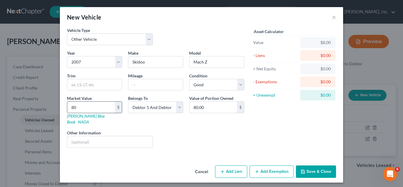
type input "800"
type input "800.00"
type input "800"
click at [179, 108] on select "Select Debtor 1 Only Debtor 2 Only Debtor 1 And Debtor 2 Only At Least One Of T…" at bounding box center [155, 107] width 55 height 12
select select "0"
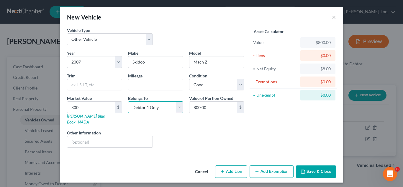
click at [128, 101] on select "Select Debtor 1 Only Debtor 2 Only Debtor 1 And Debtor 2 Only At Least One Of T…" at bounding box center [155, 107] width 55 height 12
click at [143, 84] on input "text" at bounding box center [155, 84] width 55 height 11
type input "5100"
click at [286, 125] on div "Asset Calculator Value $800.00 - Liens $0.00 = Net Equity $8.00 - Exemptions $0…" at bounding box center [293, 89] width 92 height 125
click at [314, 165] on button "Save & Close" at bounding box center [316, 171] width 40 height 12
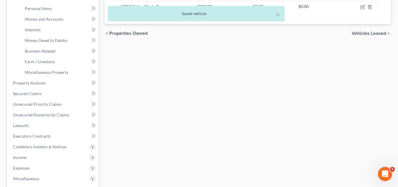
scroll to position [147, 0]
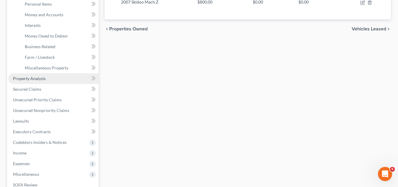
click at [30, 78] on span "Property Analysis" at bounding box center [29, 78] width 33 height 5
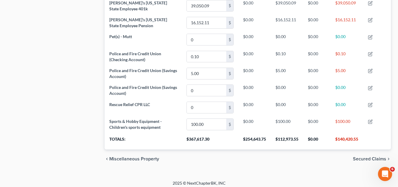
scroll to position [394, 0]
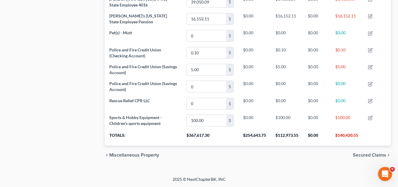
click at [367, 153] on span "Secured Claims" at bounding box center [369, 154] width 33 height 5
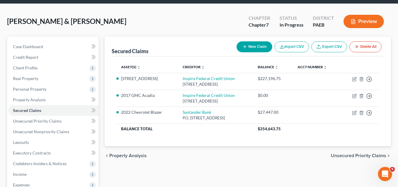
scroll to position [29, 0]
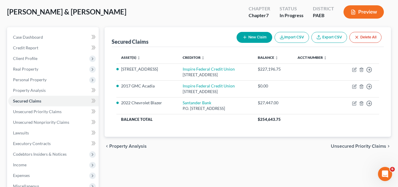
click at [367, 144] on span "Unsecured Priority Claims" at bounding box center [358, 146] width 55 height 5
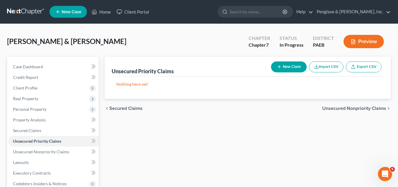
click at [288, 66] on button "New Claim" at bounding box center [289, 66] width 36 height 11
select select "2"
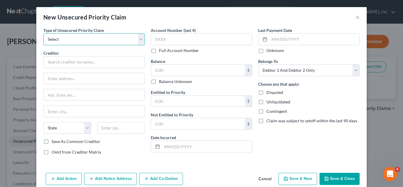
click at [140, 39] on select "Select Taxes & Other Government Units Domestic Support Obligations Extensions o…" at bounding box center [93, 39] width 101 height 12
select select "0"
click at [43, 33] on select "Select Taxes & Other Government Units Domestic Support Obligations Extensions o…" at bounding box center [93, 39] width 101 height 12
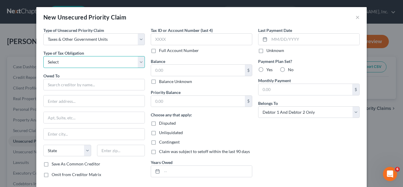
click at [100, 61] on select "Select Federal City State Franchise Tax Board Other" at bounding box center [93, 62] width 101 height 12
select select "0"
click at [43, 56] on select "Select Federal City State Franchise Tax Board Other" at bounding box center [93, 62] width 101 height 12
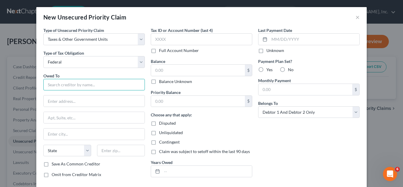
click at [108, 87] on input "text" at bounding box center [93, 85] width 101 height 12
type input "U.S. Treasury"
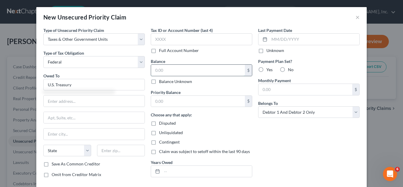
click at [181, 71] on input "text" at bounding box center [198, 70] width 94 height 11
type input "31"
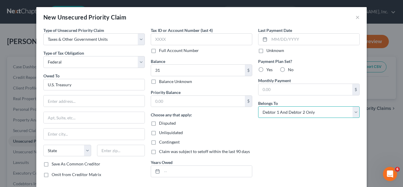
click at [318, 112] on select "Select Debtor 1 Only Debtor 2 Only Debtor 1 And Debtor 2 Only At Least One Of T…" at bounding box center [308, 112] width 101 height 12
select select "1"
click at [258, 106] on select "Select Debtor 1 Only Debtor 2 Only Debtor 1 And Debtor 2 Only At Least One Of T…" at bounding box center [308, 112] width 101 height 12
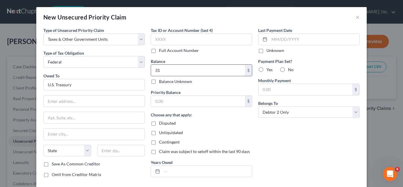
click at [170, 70] on input "31" at bounding box center [198, 70] width 94 height 11
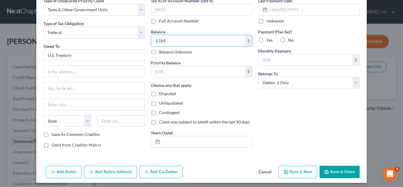
scroll to position [32, 0]
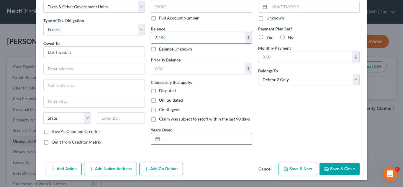
type input "3,164"
click at [159, 139] on div at bounding box center [156, 138] width 11 height 11
click at [156, 138] on icon at bounding box center [157, 138] width 5 height 5
click at [179, 140] on input "text" at bounding box center [207, 138] width 90 height 11
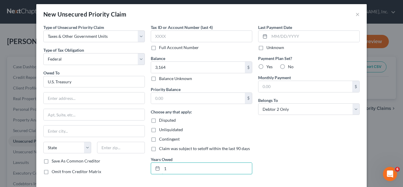
scroll to position [0, 0]
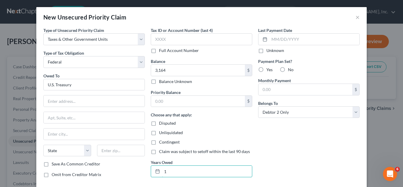
type input "1"
click at [288, 69] on label "No" at bounding box center [291, 70] width 6 height 6
click at [290, 69] on input "No" at bounding box center [292, 69] width 4 height 4
radio input "true"
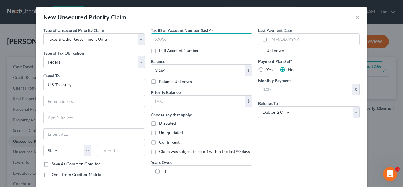
click at [179, 42] on input "text" at bounding box center [201, 39] width 101 height 12
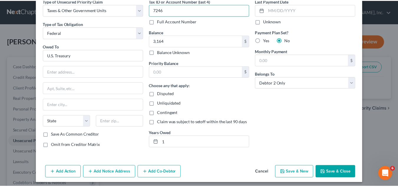
scroll to position [32, 0]
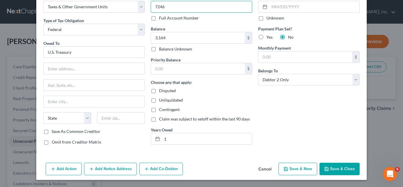
type input "7246"
click at [342, 169] on button "Save & Close" at bounding box center [339, 168] width 40 height 12
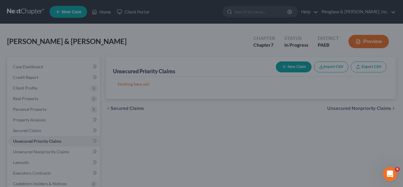
type input "3,164.00"
type input "0.00"
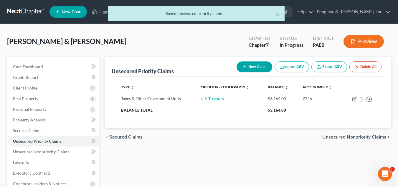
click at [254, 65] on button "New Claim" at bounding box center [255, 66] width 36 height 11
select select "2"
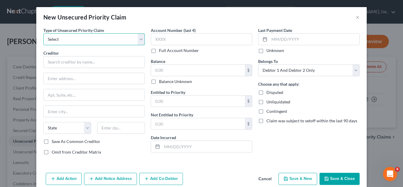
click at [136, 38] on select "Select Taxes & Other Government Units Domestic Support Obligations Extensions o…" at bounding box center [93, 39] width 101 height 12
click at [356, 15] on button "×" at bounding box center [357, 17] width 4 height 7
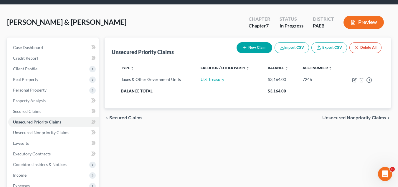
scroll to position [29, 0]
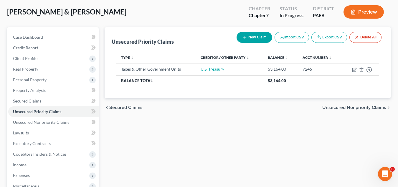
click at [370, 107] on span "Unsecured Nonpriority Claims" at bounding box center [354, 107] width 64 height 5
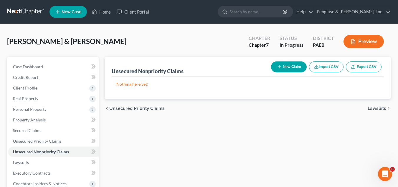
click at [287, 68] on button "New Claim" at bounding box center [289, 66] width 36 height 11
select select "2"
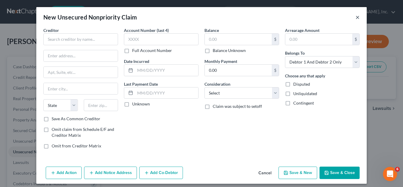
click at [355, 17] on button "×" at bounding box center [357, 17] width 4 height 7
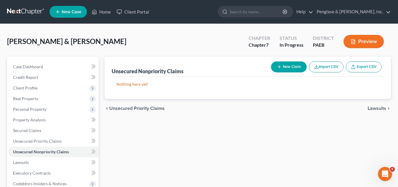
click at [376, 107] on span "Lawsuits" at bounding box center [377, 108] width 19 height 5
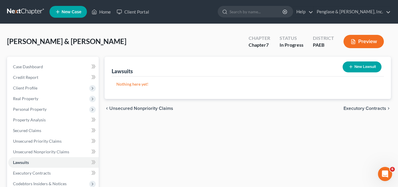
click at [363, 65] on button "New Lawsuit" at bounding box center [362, 66] width 39 height 11
select select "0"
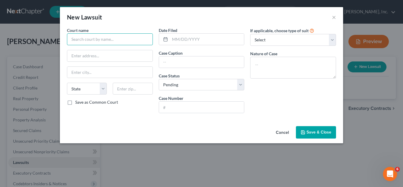
click at [91, 39] on input "text" at bounding box center [110, 39] width 86 height 12
type input "Bucks County MDJ-07-1-08"
click at [78, 54] on input "text" at bounding box center [109, 55] width 85 height 11
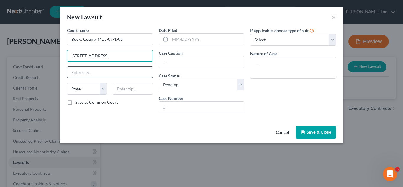
type input "[STREET_ADDRESS]"
click at [84, 70] on input "text" at bounding box center [109, 72] width 85 height 11
type input "Levittown"
click at [104, 86] on select "State [US_STATE] AK AR AZ CA CO CT DE DC [GEOGRAPHIC_DATA] [GEOGRAPHIC_DATA] GU…" at bounding box center [87, 89] width 40 height 12
select select "39"
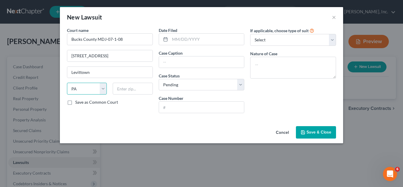
click at [67, 83] on select "State [US_STATE] AK AR AZ CA CO CT DE DC [GEOGRAPHIC_DATA] [GEOGRAPHIC_DATA] GU…" at bounding box center [87, 89] width 40 height 12
click at [125, 90] on input "text" at bounding box center [133, 89] width 40 height 12
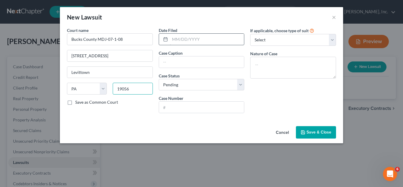
type input "19056"
click at [189, 40] on input "text" at bounding box center [207, 39] width 74 height 11
type input "[DATE]"
click at [332, 39] on select "Select Repossession Garnishment Foreclosure Attached, Seized, Or Levied Other" at bounding box center [293, 40] width 86 height 12
select select "4"
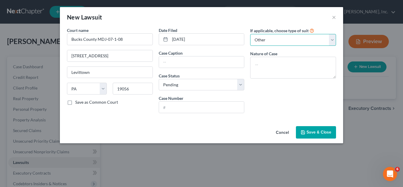
click at [250, 34] on select "Select Repossession Garnishment Foreclosure Attached, Seized, Or Levied Other" at bounding box center [293, 40] width 86 height 12
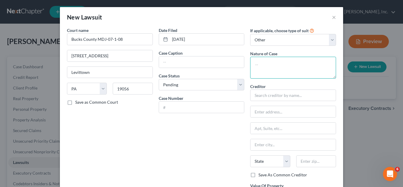
click at [298, 71] on textarea at bounding box center [293, 68] width 86 height 22
type textarea "Credit Card non-payment"
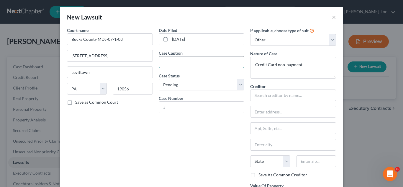
click at [169, 62] on input "text" at bounding box center [201, 61] width 85 height 11
type input "Portfolio Recovery v. [PERSON_NAME]"
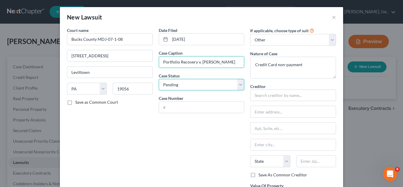
click at [196, 85] on select "Select Pending On Appeal Concluded" at bounding box center [202, 85] width 86 height 12
click at [159, 79] on select "Select Pending On Appeal Concluded" at bounding box center [202, 85] width 86 height 12
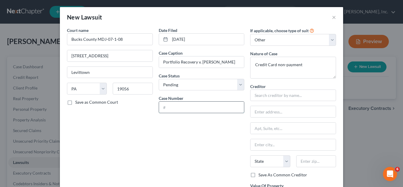
click at [192, 106] on input "text" at bounding box center [201, 106] width 85 height 11
type input "CV-176-25"
click at [267, 96] on input "text" at bounding box center [293, 95] width 86 height 12
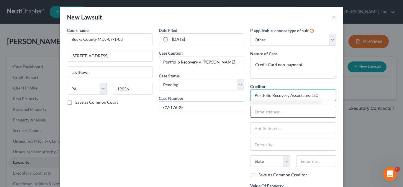
type input "Portfolio Recovery Associates, LLC"
click at [266, 112] on input "text" at bounding box center [292, 111] width 85 height 11
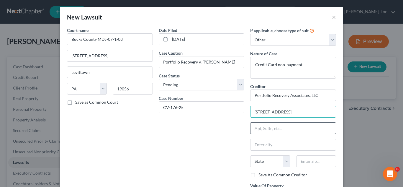
type input "[STREET_ADDRESS]"
click at [269, 126] on input "text" at bounding box center [292, 127] width 85 height 11
type input "Suite 1355"
click at [265, 143] on input "text" at bounding box center [292, 144] width 85 height 11
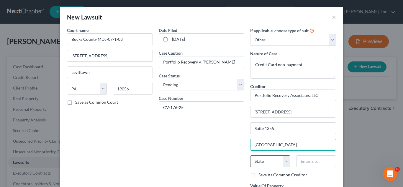
type input "[GEOGRAPHIC_DATA]"
click at [263, 159] on select "State [US_STATE] AK AR AZ CA CO CT DE DC [GEOGRAPHIC_DATA] [GEOGRAPHIC_DATA] GU…" at bounding box center [270, 161] width 40 height 12
select select "39"
click at [250, 155] on select "State [US_STATE] AK AR AZ CA CO CT DE DC [GEOGRAPHIC_DATA] [GEOGRAPHIC_DATA] GU…" at bounding box center [270, 161] width 40 height 12
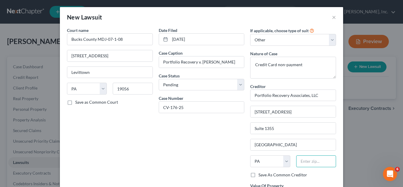
click at [317, 159] on input "text" at bounding box center [316, 161] width 40 height 12
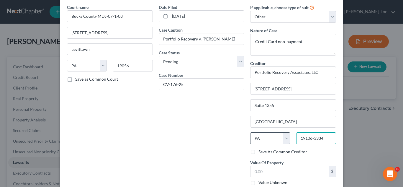
scroll to position [59, 0]
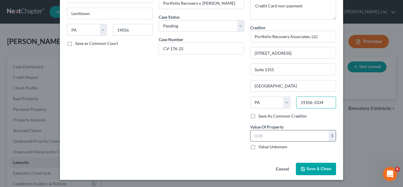
type input "19106-3334"
click at [271, 136] on input "text" at bounding box center [289, 135] width 78 height 11
type input "5,198.27"
click at [306, 166] on button "Save & Close" at bounding box center [316, 168] width 40 height 12
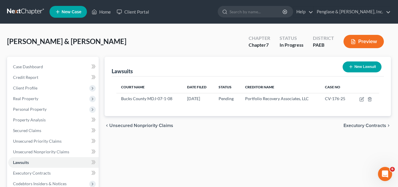
click at [373, 126] on span "Executory Contracts" at bounding box center [365, 125] width 43 height 5
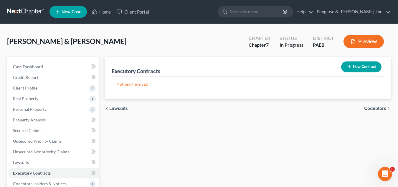
click at [357, 63] on button "New Contract" at bounding box center [361, 66] width 40 height 11
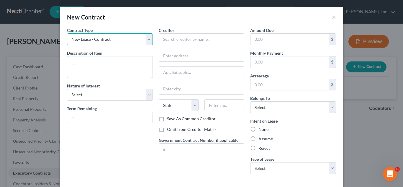
click at [149, 39] on select "New Lease / Contract New Timeshare" at bounding box center [110, 39] width 86 height 12
click at [332, 19] on button "×" at bounding box center [334, 17] width 4 height 7
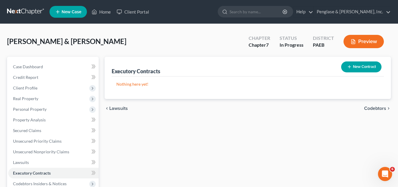
click at [379, 107] on span "Codebtors" at bounding box center [375, 108] width 22 height 5
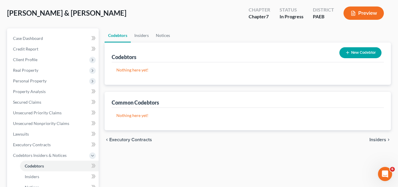
scroll to position [29, 0]
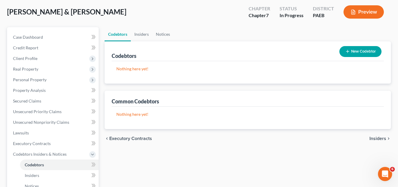
click at [380, 137] on span "Insiders" at bounding box center [378, 138] width 17 height 5
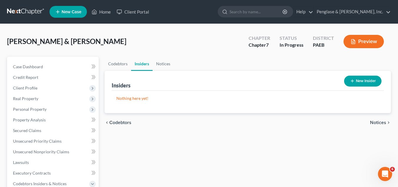
click at [369, 83] on button "New Insider" at bounding box center [362, 80] width 37 height 11
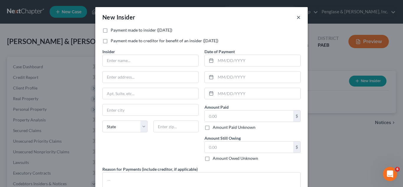
click at [298, 17] on button "×" at bounding box center [298, 17] width 4 height 7
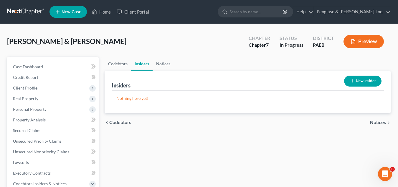
click at [379, 123] on span "Notices" at bounding box center [378, 122] width 16 height 5
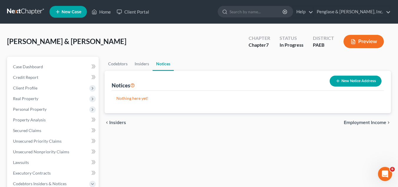
click at [361, 80] on button "New Notice Address" at bounding box center [356, 80] width 52 height 11
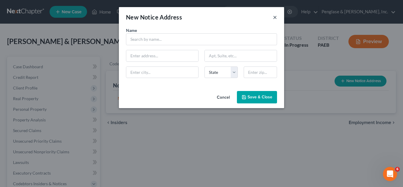
click at [275, 17] on button "×" at bounding box center [275, 17] width 4 height 7
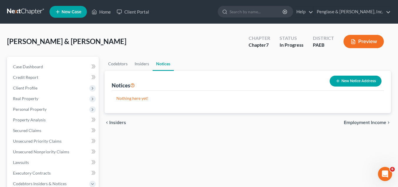
click at [354, 121] on span "Employment Income" at bounding box center [365, 122] width 42 height 5
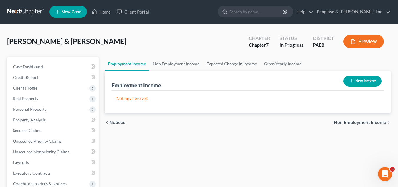
click at [369, 80] on button "New Income" at bounding box center [363, 80] width 38 height 11
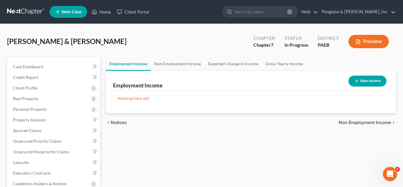
select select "0"
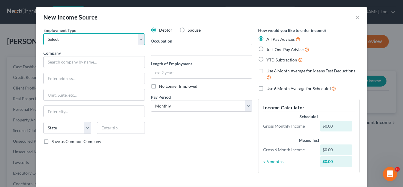
click at [138, 41] on select "Select Full or [DEMOGRAPHIC_DATA] Employment Self Employment" at bounding box center [93, 39] width 101 height 12
click at [139, 39] on select "Select Full or [DEMOGRAPHIC_DATA] Employment Self Employment" at bounding box center [93, 39] width 101 height 12
click at [355, 18] on button "×" at bounding box center [357, 17] width 4 height 7
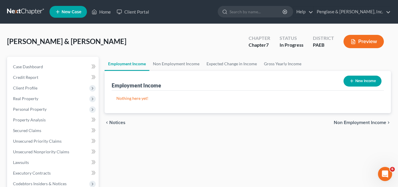
click at [362, 124] on span "Non Employment Income" at bounding box center [360, 122] width 52 height 5
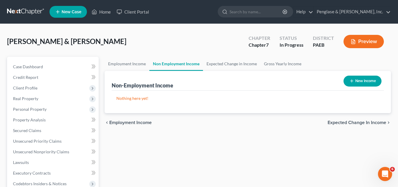
click at [366, 88] on div "New Income" at bounding box center [362, 81] width 43 height 16
click at [365, 81] on button "New Income" at bounding box center [363, 80] width 38 height 11
select select "0"
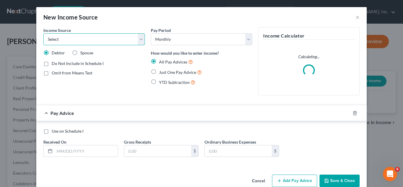
click at [140, 39] on select "Select Unemployment Disability (from employer) Pension Retirement Social Securi…" at bounding box center [93, 39] width 101 height 12
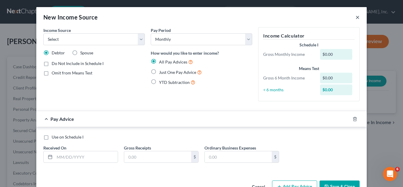
click at [356, 17] on button "×" at bounding box center [357, 17] width 4 height 7
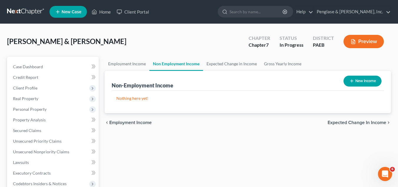
click at [357, 123] on span "Expected Change in Income" at bounding box center [357, 122] width 59 height 5
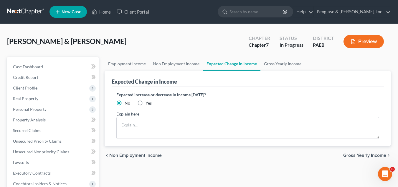
click at [366, 154] on span "Gross Yearly Income" at bounding box center [364, 155] width 43 height 5
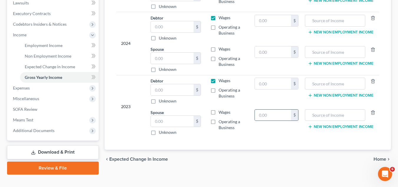
scroll to position [169, 0]
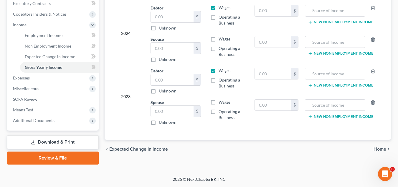
click at [380, 146] on span "Home" at bounding box center [380, 148] width 13 height 5
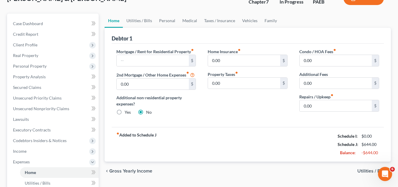
scroll to position [29, 0]
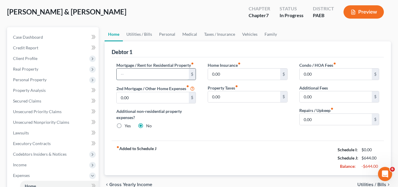
click at [142, 75] on input "text" at bounding box center [153, 73] width 72 height 11
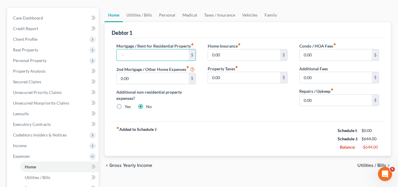
scroll to position [88, 0]
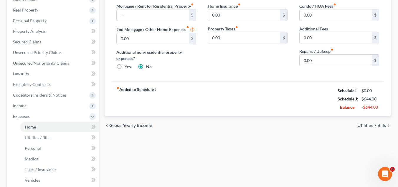
click at [377, 124] on span "Utilities / Bills" at bounding box center [371, 125] width 29 height 5
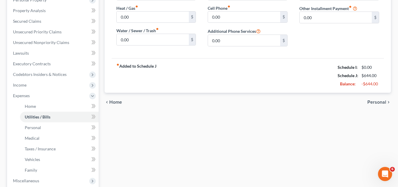
scroll to position [118, 0]
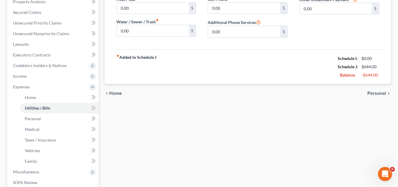
click at [383, 95] on span "Personal" at bounding box center [376, 93] width 19 height 5
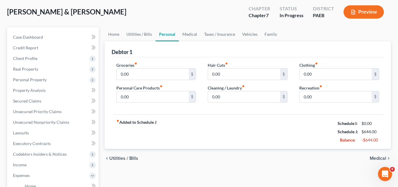
scroll to position [59, 0]
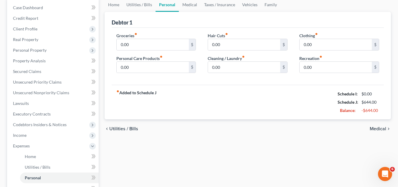
click at [382, 128] on span "Medical" at bounding box center [378, 128] width 17 height 5
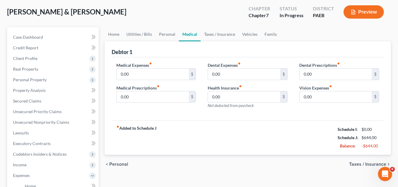
scroll to position [59, 0]
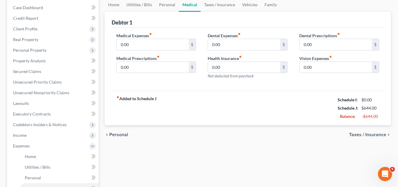
click at [377, 133] on span "Taxes / Insurance" at bounding box center [367, 134] width 37 height 5
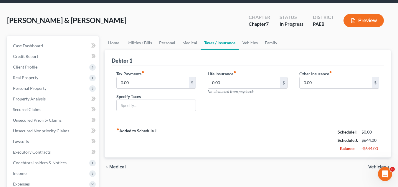
scroll to position [29, 0]
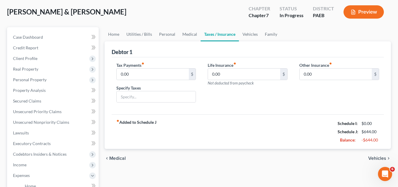
click at [376, 158] on span "Vehicles" at bounding box center [377, 158] width 18 height 5
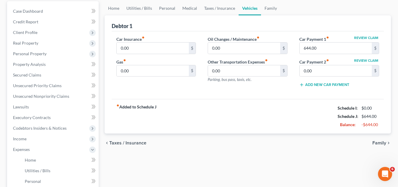
scroll to position [59, 0]
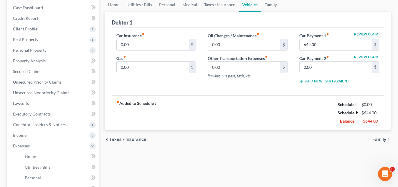
click at [379, 140] on span "Family" at bounding box center [379, 139] width 14 height 5
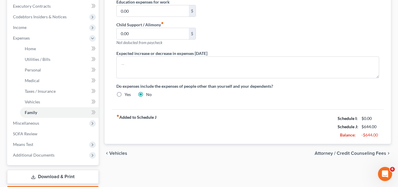
scroll to position [177, 0]
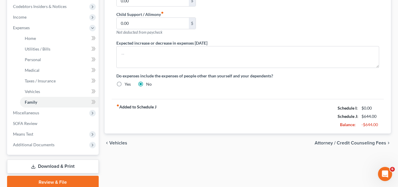
click at [353, 141] on span "Attorney / Credit Counseling Fees" at bounding box center [351, 142] width 72 height 5
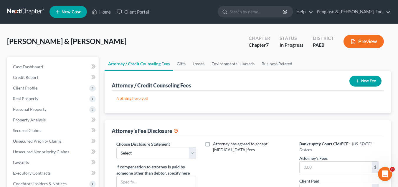
click at [365, 79] on button "New Fee" at bounding box center [365, 80] width 32 height 11
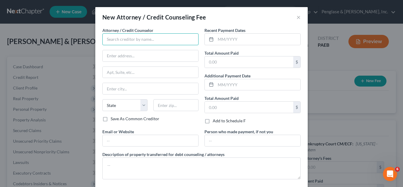
click at [120, 40] on input "text" at bounding box center [150, 39] width 96 height 12
type input "Penglase & [PERSON_NAME], Inc."
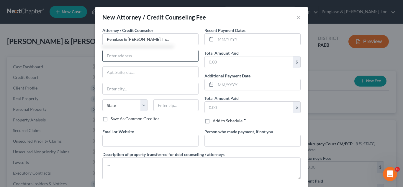
click at [113, 58] on input "text" at bounding box center [150, 55] width 95 height 11
type input "[STREET_ADDRESS]"
click at [117, 90] on input "text" at bounding box center [150, 88] width 95 height 11
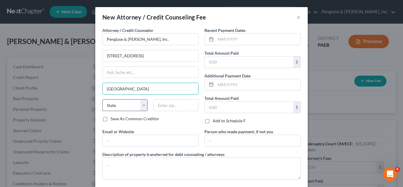
type input "[GEOGRAPHIC_DATA]"
click at [118, 104] on select "State [US_STATE] AK AR AZ CA CO CT DE DC [GEOGRAPHIC_DATA] [GEOGRAPHIC_DATA] GU…" at bounding box center [124, 105] width 45 height 12
select select "39"
click at [102, 99] on select "State [US_STATE] AK AR AZ CA CO CT DE DC [GEOGRAPHIC_DATA] [GEOGRAPHIC_DATA] GU…" at bounding box center [124, 105] width 45 height 12
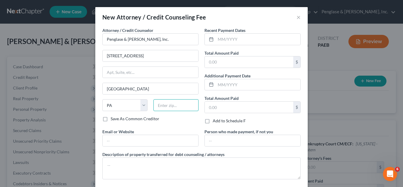
click at [159, 107] on input "text" at bounding box center [175, 105] width 45 height 12
type input "18901"
click at [123, 140] on input "text" at bounding box center [150, 140] width 95 height 11
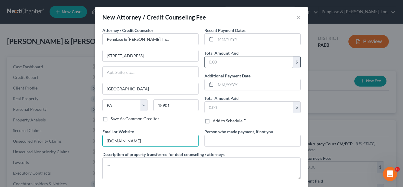
type input "[DOMAIN_NAME]"
click at [255, 63] on input "text" at bounding box center [249, 61] width 88 height 11
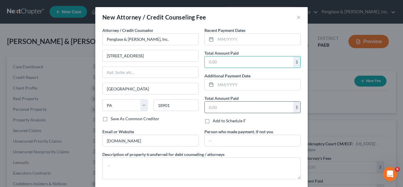
click at [229, 105] on input "text" at bounding box center [249, 106] width 88 height 11
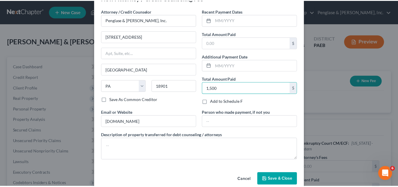
scroll to position [29, 0]
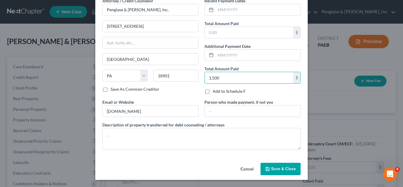
type input "1,500"
click at [275, 169] on span "Save & Close" at bounding box center [283, 168] width 25 height 5
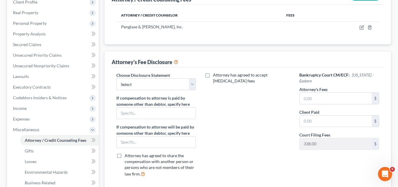
scroll to position [88, 0]
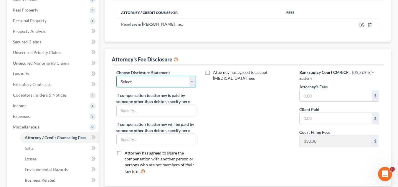
click at [191, 83] on select "Select Pa Chapter 7 Disclosure" at bounding box center [156, 81] width 80 height 12
select select "0"
click at [116, 75] on select "Select Pa Chapter 7 Disclosure" at bounding box center [156, 81] width 80 height 12
click at [213, 72] on label "Attorney has agreed to accept [MEDICAL_DATA] fees" at bounding box center [252, 75] width 78 height 12
click at [215, 72] on input "Attorney has agreed to accept [MEDICAL_DATA] fees" at bounding box center [217, 71] width 4 height 4
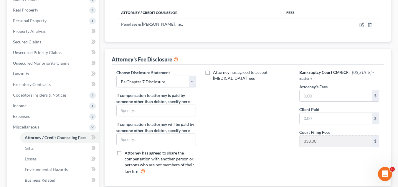
checkbox input "true"
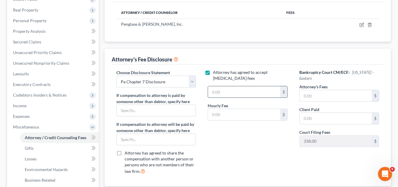
click at [218, 94] on input "text" at bounding box center [244, 91] width 72 height 11
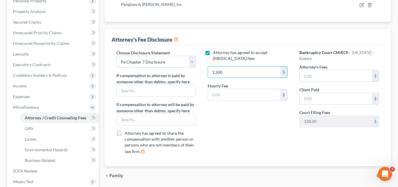
scroll to position [118, 0]
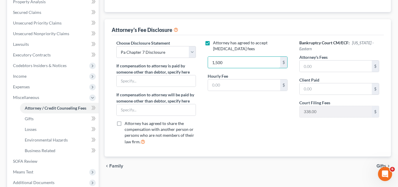
type input "1,500"
click at [213, 43] on label "Attorney has agreed to accept [MEDICAL_DATA] fees" at bounding box center [252, 46] width 78 height 12
click at [215, 43] on input "Attorney has agreed to accept [MEDICAL_DATA] fees" at bounding box center [217, 42] width 4 height 4
checkbox input "false"
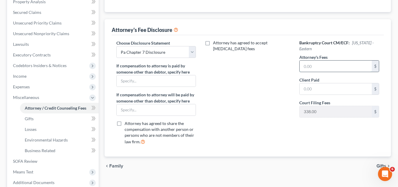
click at [332, 64] on input "text" at bounding box center [336, 65] width 72 height 11
type input "1,500"
click at [314, 86] on input "text" at bounding box center [336, 88] width 72 height 11
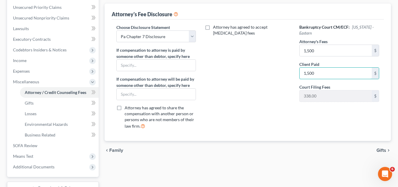
scroll to position [147, 0]
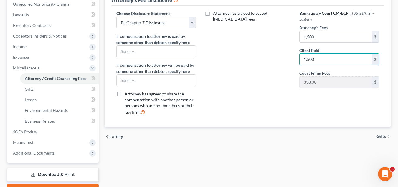
type input "1,500"
click at [383, 136] on span "Gifts" at bounding box center [382, 136] width 10 height 5
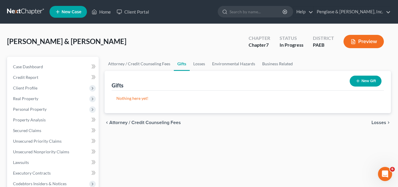
click at [372, 80] on button "New Gift" at bounding box center [366, 80] width 32 height 11
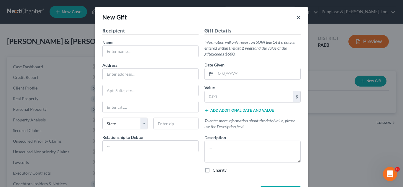
click at [296, 19] on button "×" at bounding box center [298, 17] width 4 height 7
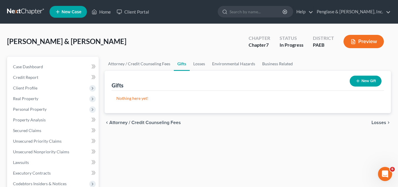
click at [381, 108] on div "Nothing here yet! Recipient Date Given Value" at bounding box center [248, 101] width 272 height 22
